Goal: Information Seeking & Learning: Learn about a topic

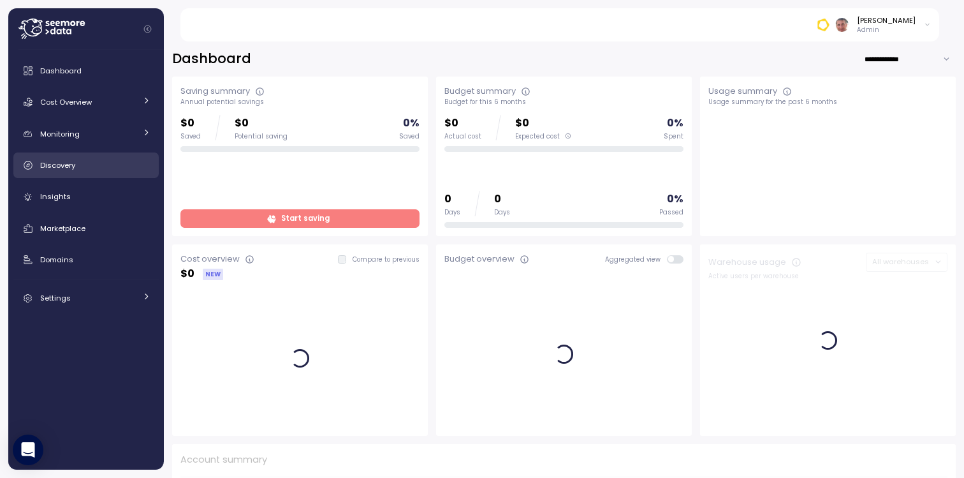
click at [96, 171] on div "Discovery" at bounding box center [95, 165] width 110 height 13
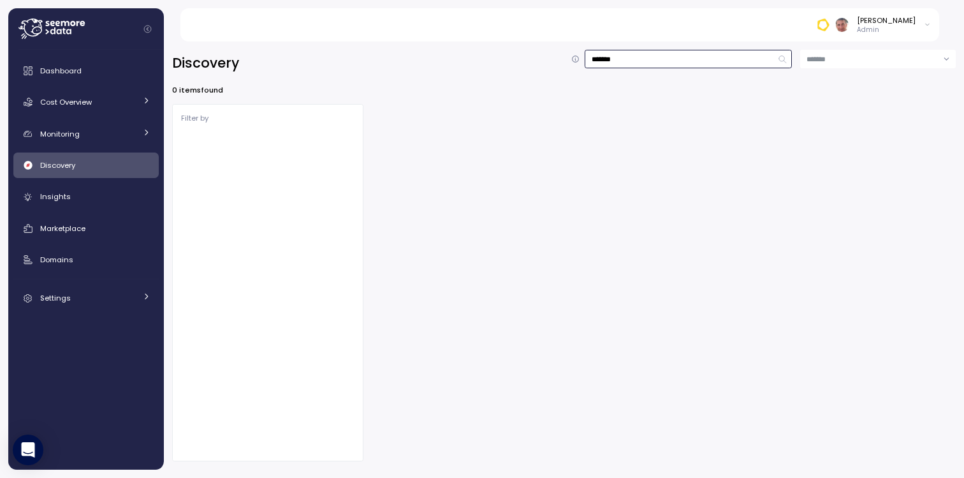
click at [741, 61] on input "*******" at bounding box center [688, 59] width 207 height 18
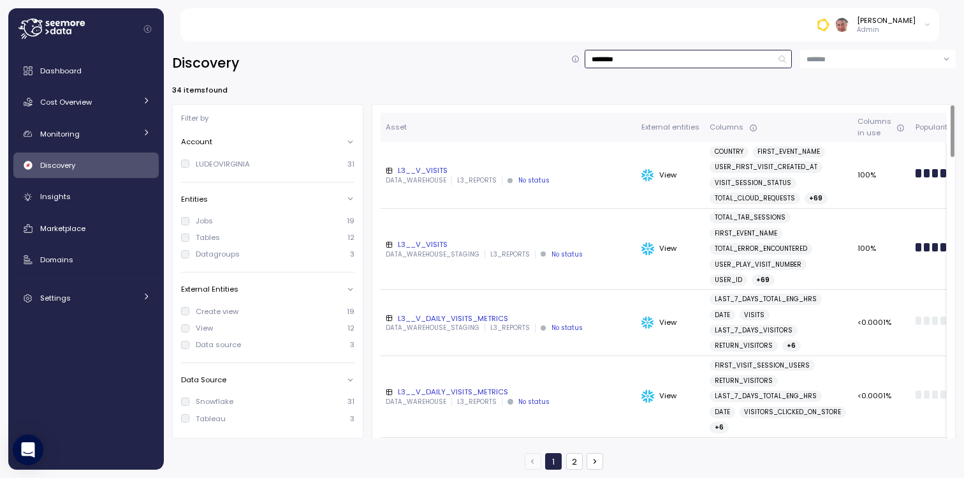
type input "********"
click at [437, 172] on div "L3__V_VISITS" at bounding box center [509, 170] width 246 height 10
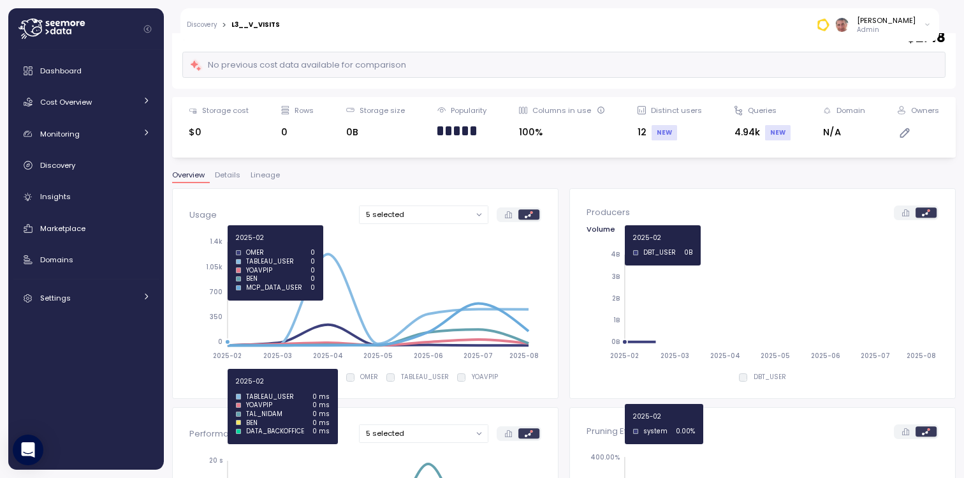
scroll to position [88, 0]
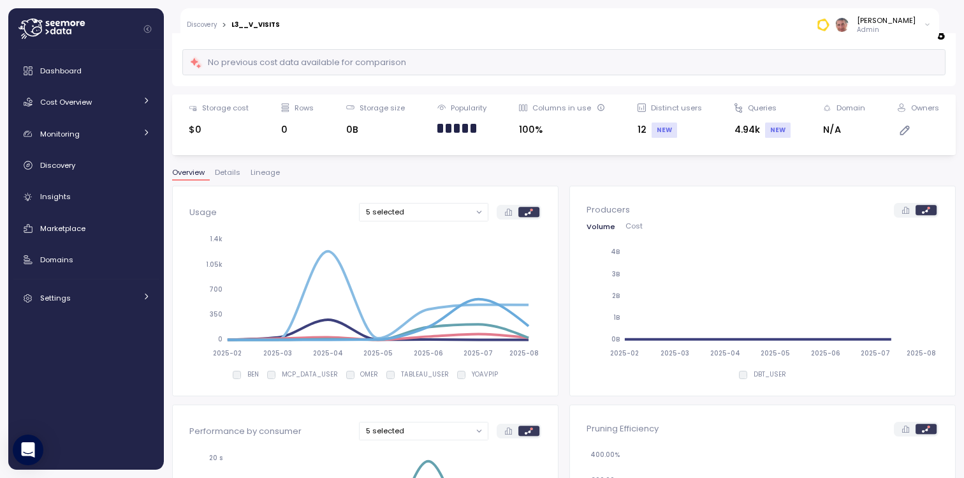
click at [230, 172] on span "Details" at bounding box center [228, 172] width 26 height 7
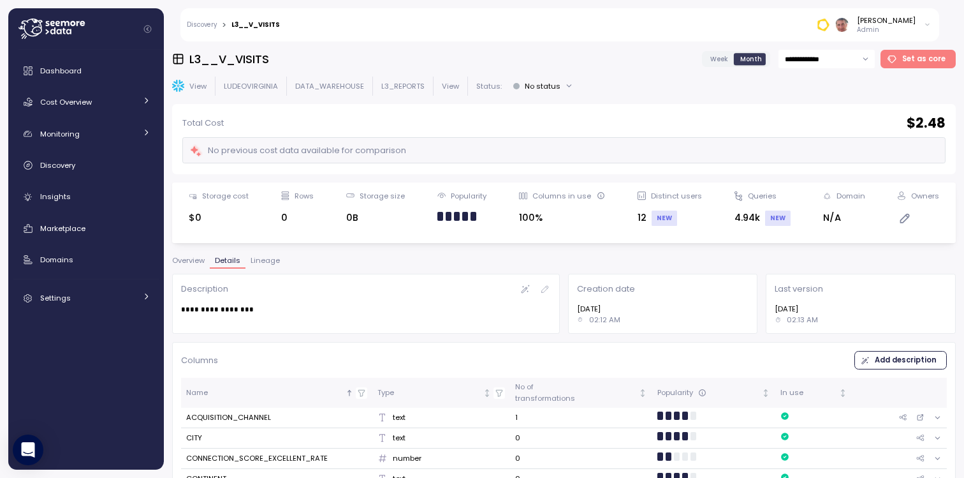
click at [281, 20] on div "Discovery > L3__V_VISITS [PERSON_NAME] Admin" at bounding box center [559, 24] width 759 height 33
click at [206, 30] on div "Discovery > L3__V_VISITS [PERSON_NAME] Admin" at bounding box center [559, 24] width 759 height 33
click at [205, 22] on link "Discovery" at bounding box center [202, 25] width 30 height 6
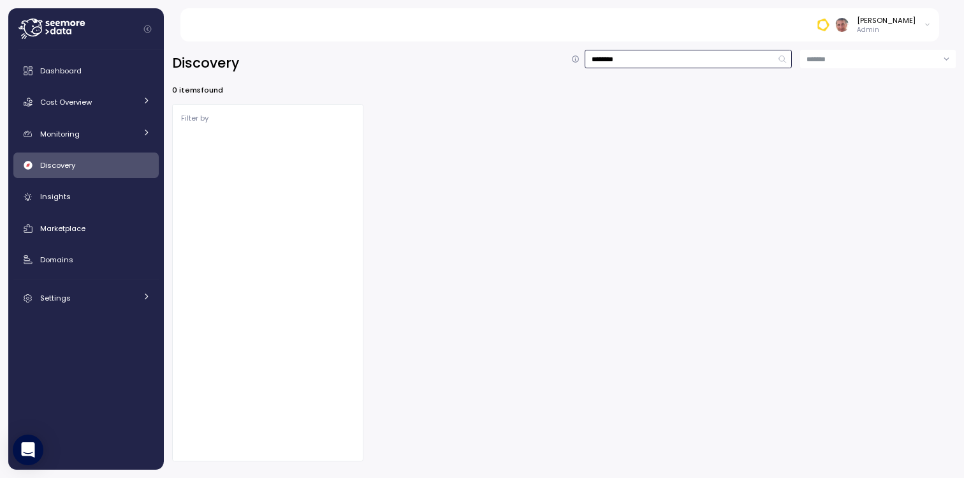
click at [655, 60] on input "********" at bounding box center [688, 59] width 207 height 18
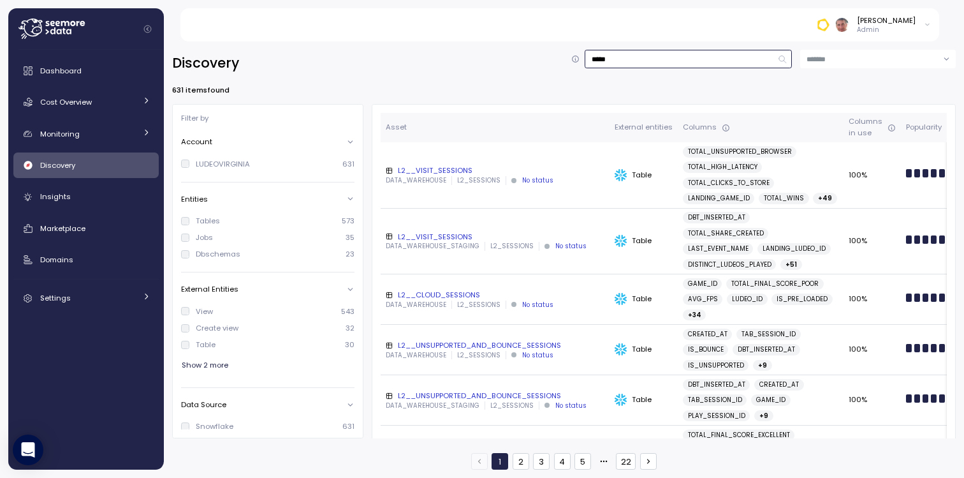
type input "*****"
click at [447, 170] on div "L2__VISIT_SESSIONS" at bounding box center [495, 170] width 219 height 10
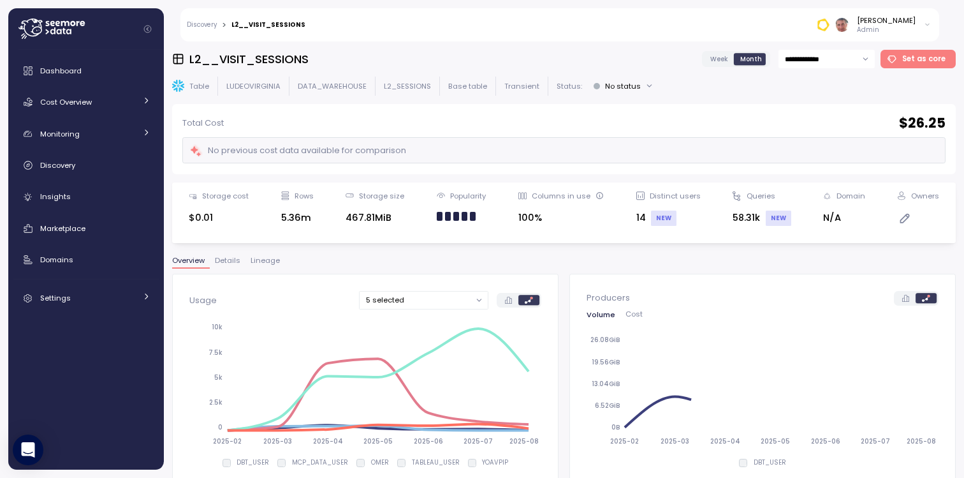
click at [231, 262] on span "Details" at bounding box center [228, 260] width 26 height 7
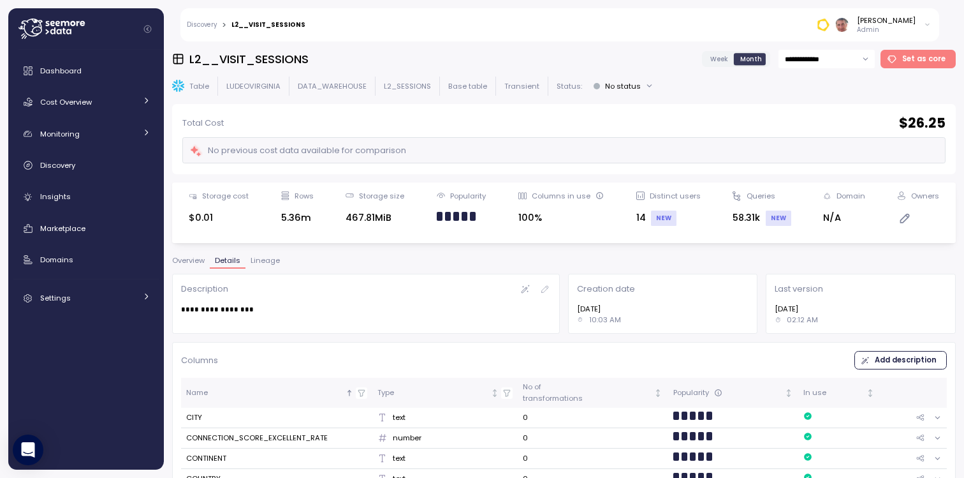
click at [196, 260] on span "Overview" at bounding box center [188, 260] width 33 height 7
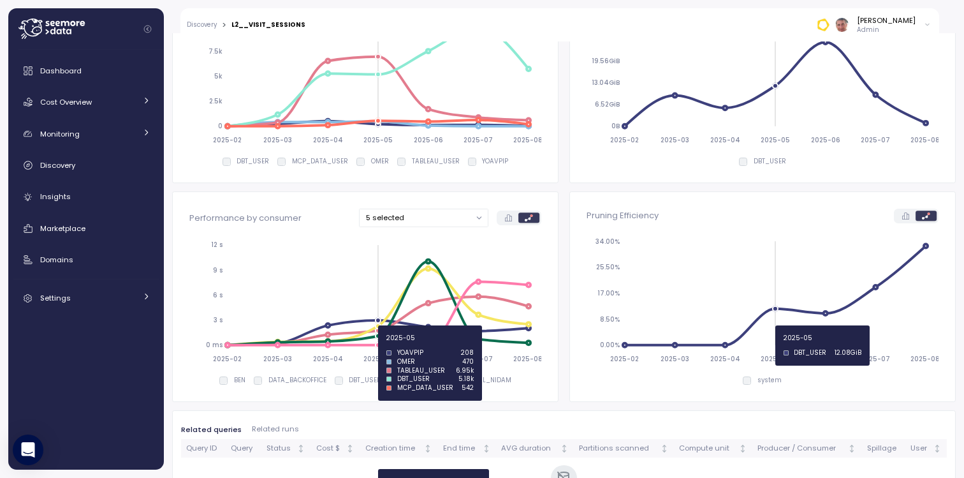
scroll to position [363, 0]
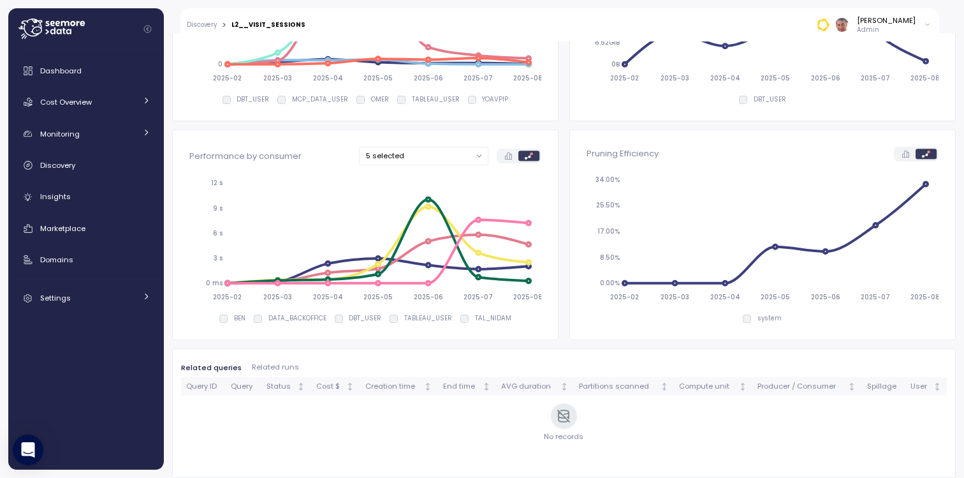
click at [276, 366] on span "Related runs" at bounding box center [275, 367] width 47 height 7
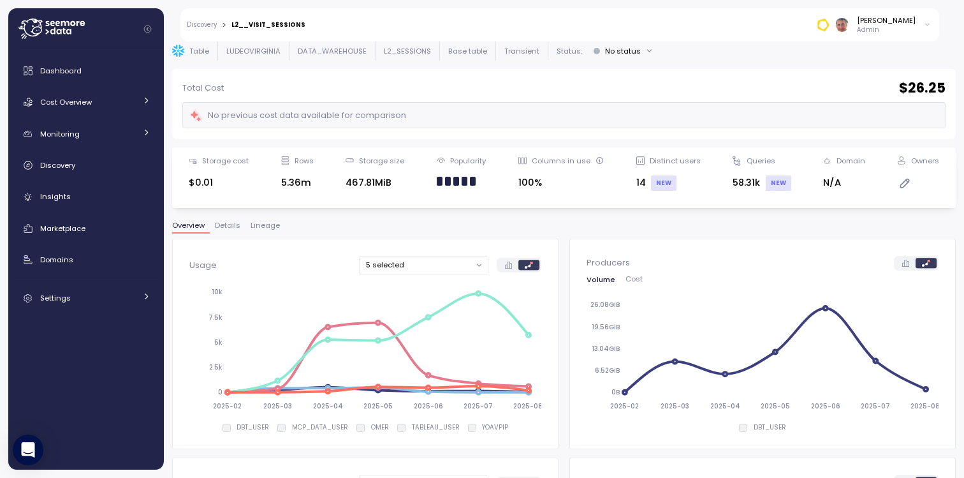
scroll to position [0, 0]
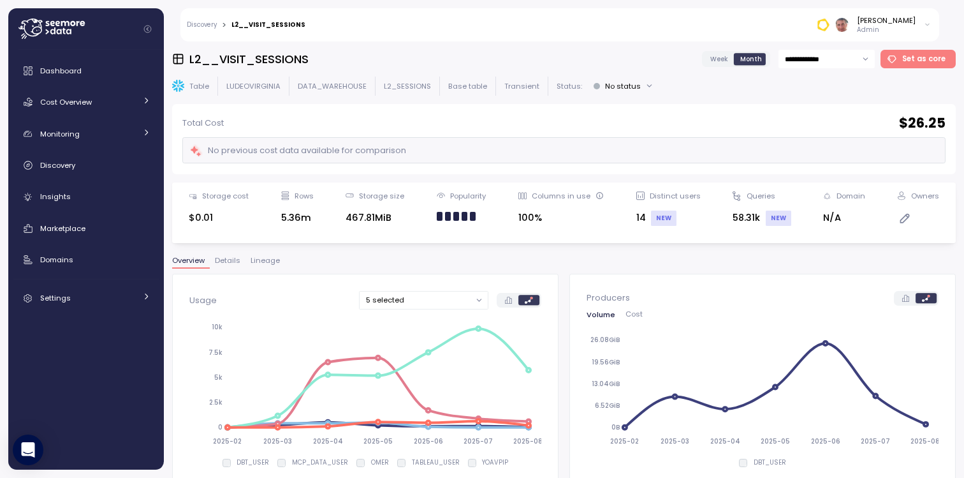
click at [638, 85] on button "No status" at bounding box center [623, 86] width 71 height 18
click at [670, 81] on div "Table LUDEOVIRGINIA DATA_WAREHOUSE L2_SESSIONS Base table Transient Status: No …" at bounding box center [564, 86] width 784 height 18
click at [200, 24] on link "Discovery" at bounding box center [202, 25] width 30 height 6
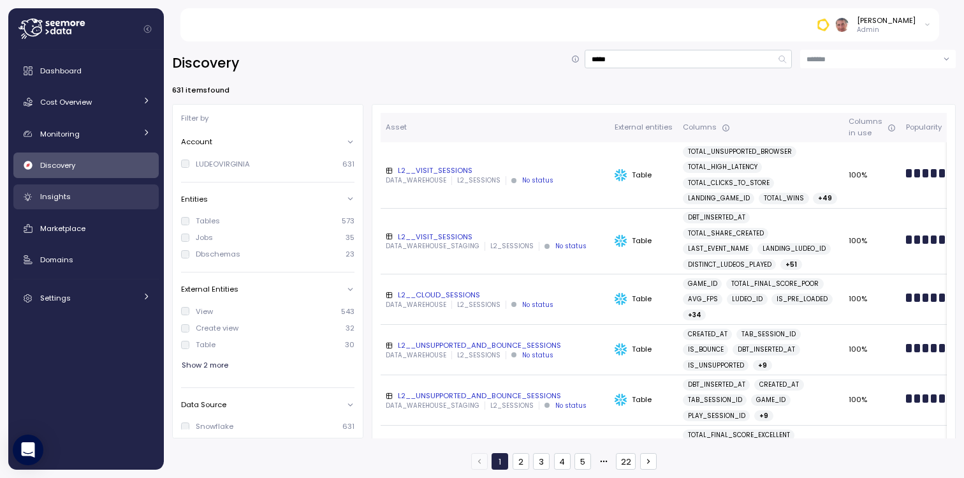
click at [77, 198] on div "Insights" at bounding box center [95, 196] width 110 height 13
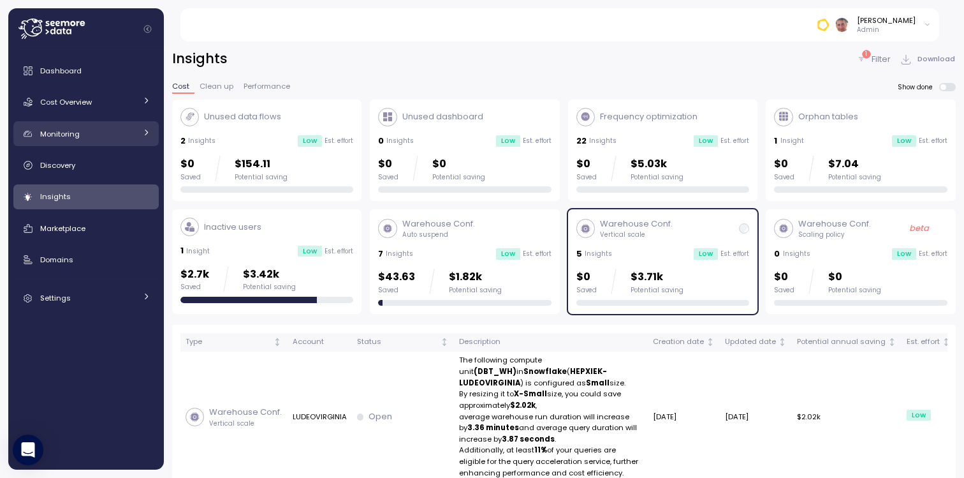
click at [89, 131] on div "Monitoring" at bounding box center [88, 134] width 96 height 13
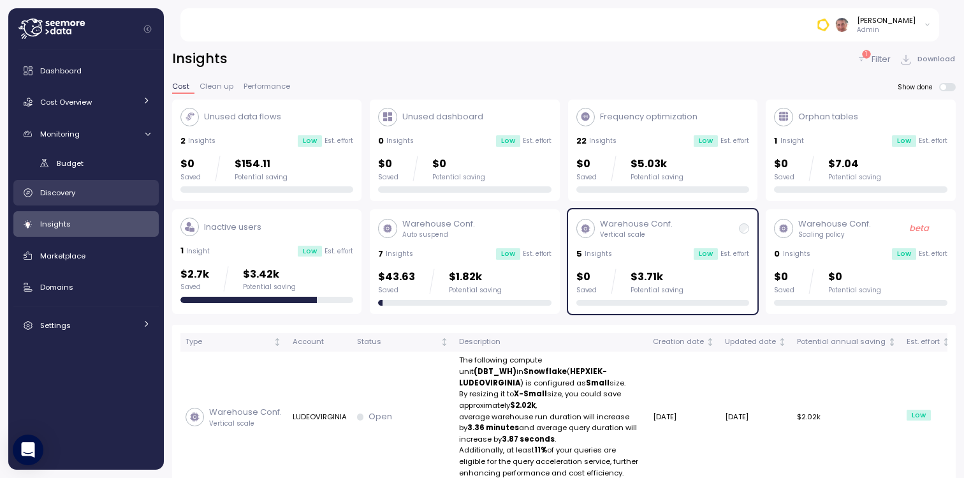
click at [84, 195] on div "Discovery" at bounding box center [95, 192] width 110 height 13
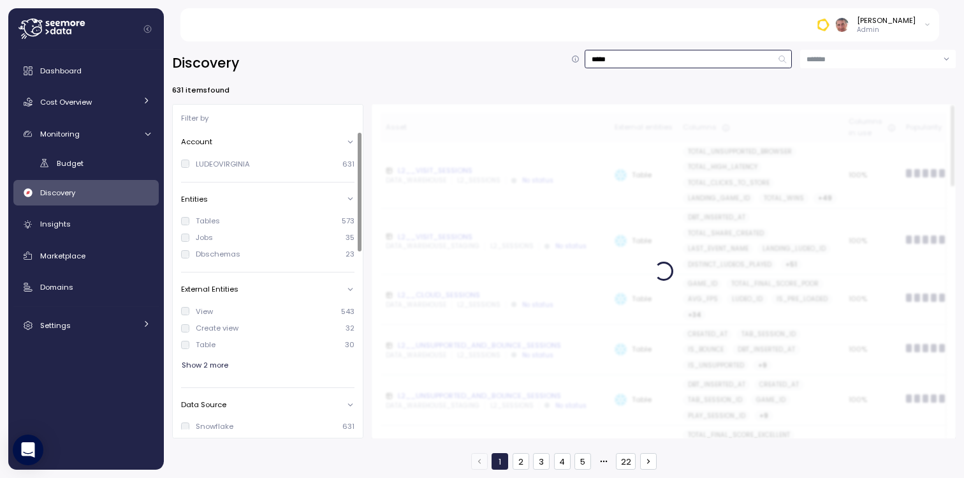
click at [636, 59] on input "*****" at bounding box center [688, 59] width 207 height 18
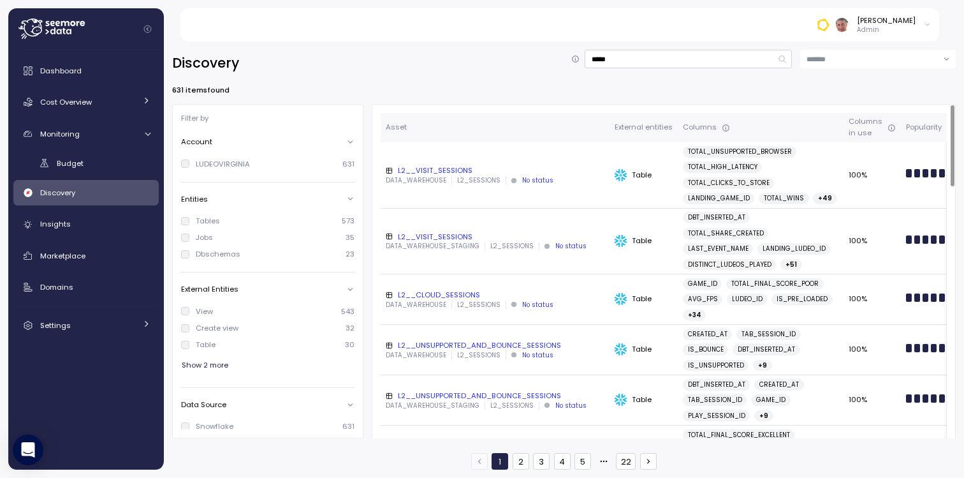
click at [449, 170] on div "L2__VISIT_SESSIONS" at bounding box center [495, 170] width 219 height 10
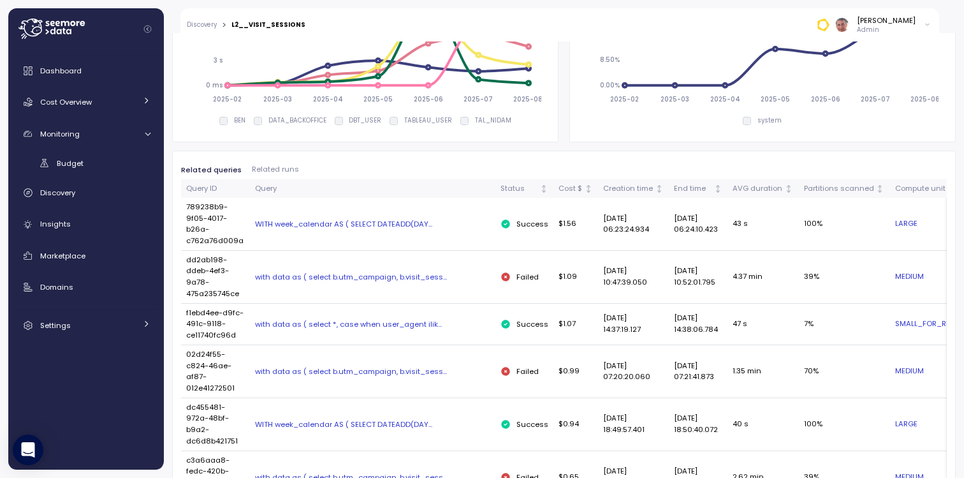
scroll to position [583, 0]
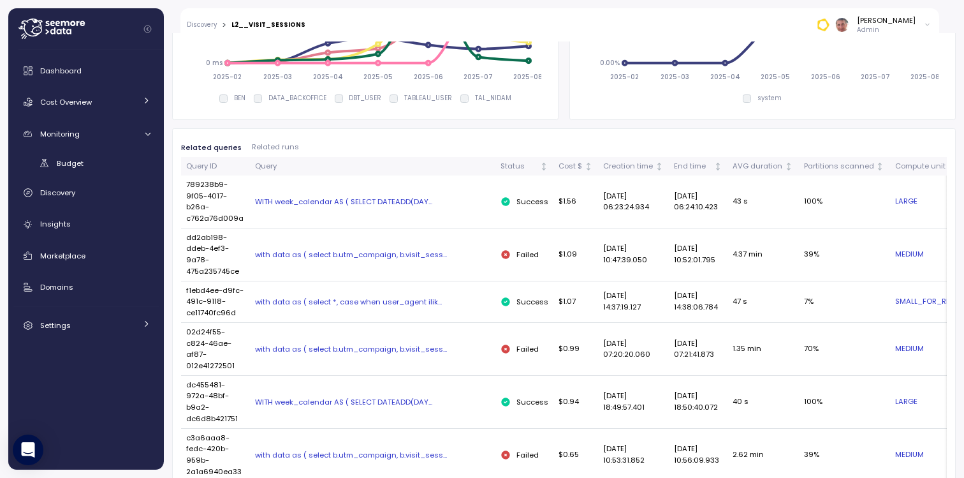
click at [277, 148] on span "Related runs" at bounding box center [275, 146] width 47 height 7
click at [270, 148] on span "Related runs" at bounding box center [275, 146] width 47 height 7
click at [203, 147] on span "Related queries" at bounding box center [211, 147] width 61 height 7
click at [260, 145] on span "Related runs" at bounding box center [275, 146] width 47 height 7
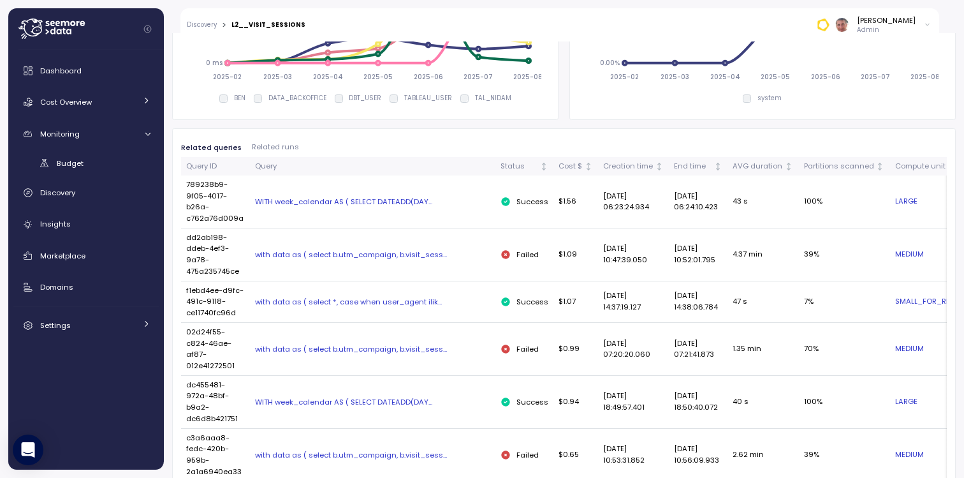
click at [260, 145] on span "Related runs" at bounding box center [275, 146] width 47 height 7
click at [413, 199] on div "WITH week_calendar AS ( SELECT DATEADD(DAY..." at bounding box center [372, 201] width 235 height 10
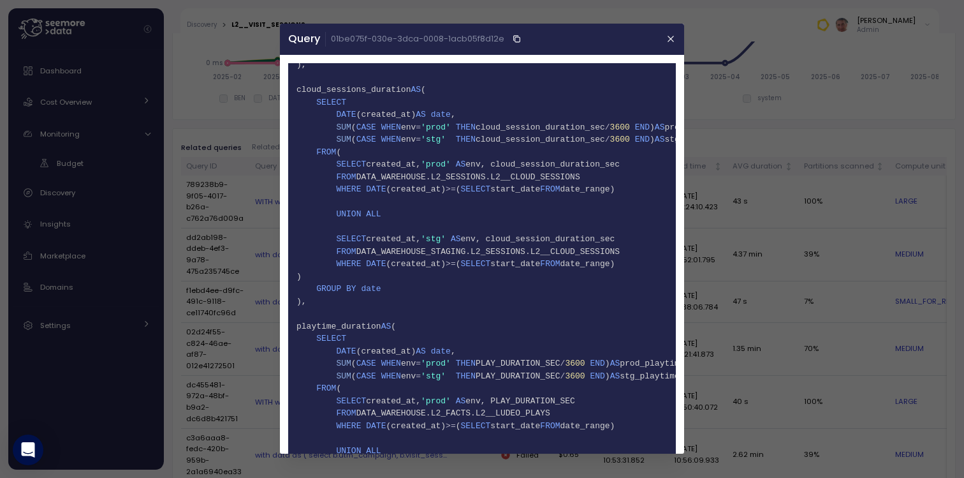
scroll to position [2324, 0]
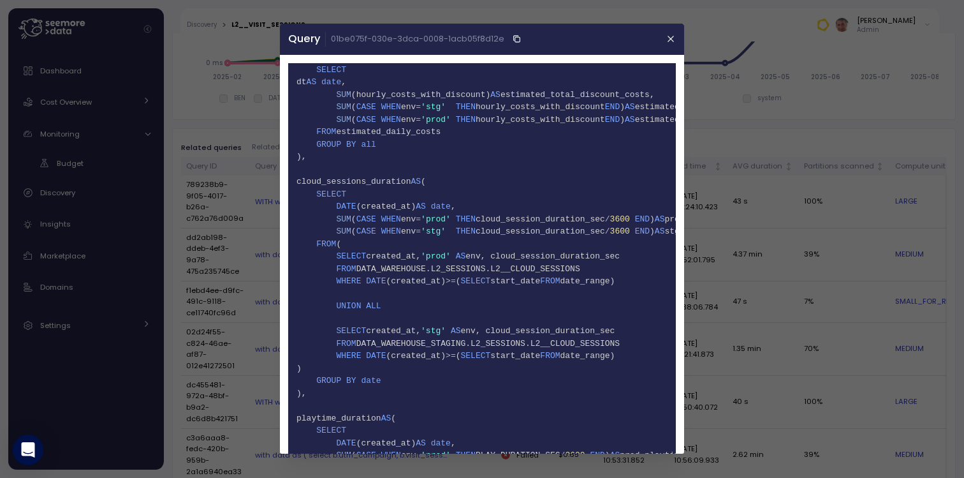
click at [195, 204] on div at bounding box center [482, 239] width 964 height 478
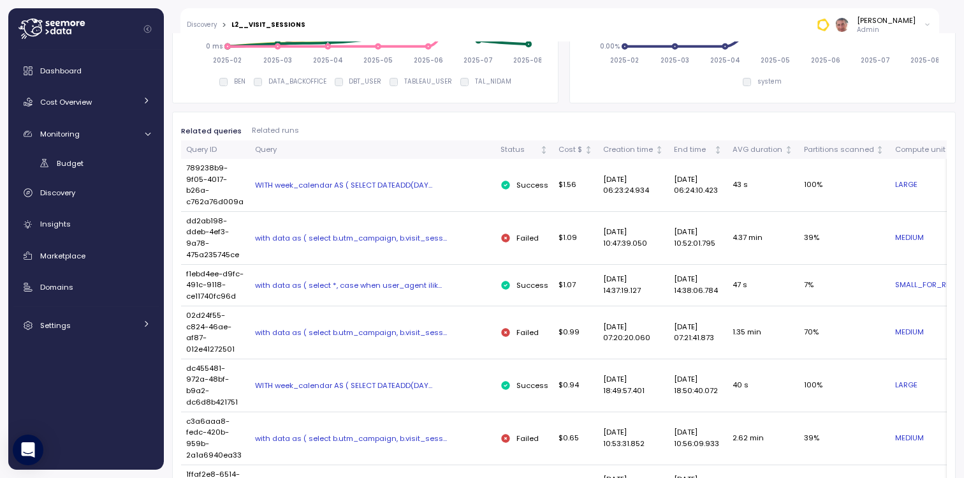
scroll to position [0, 0]
